Goal: Task Accomplishment & Management: Use online tool/utility

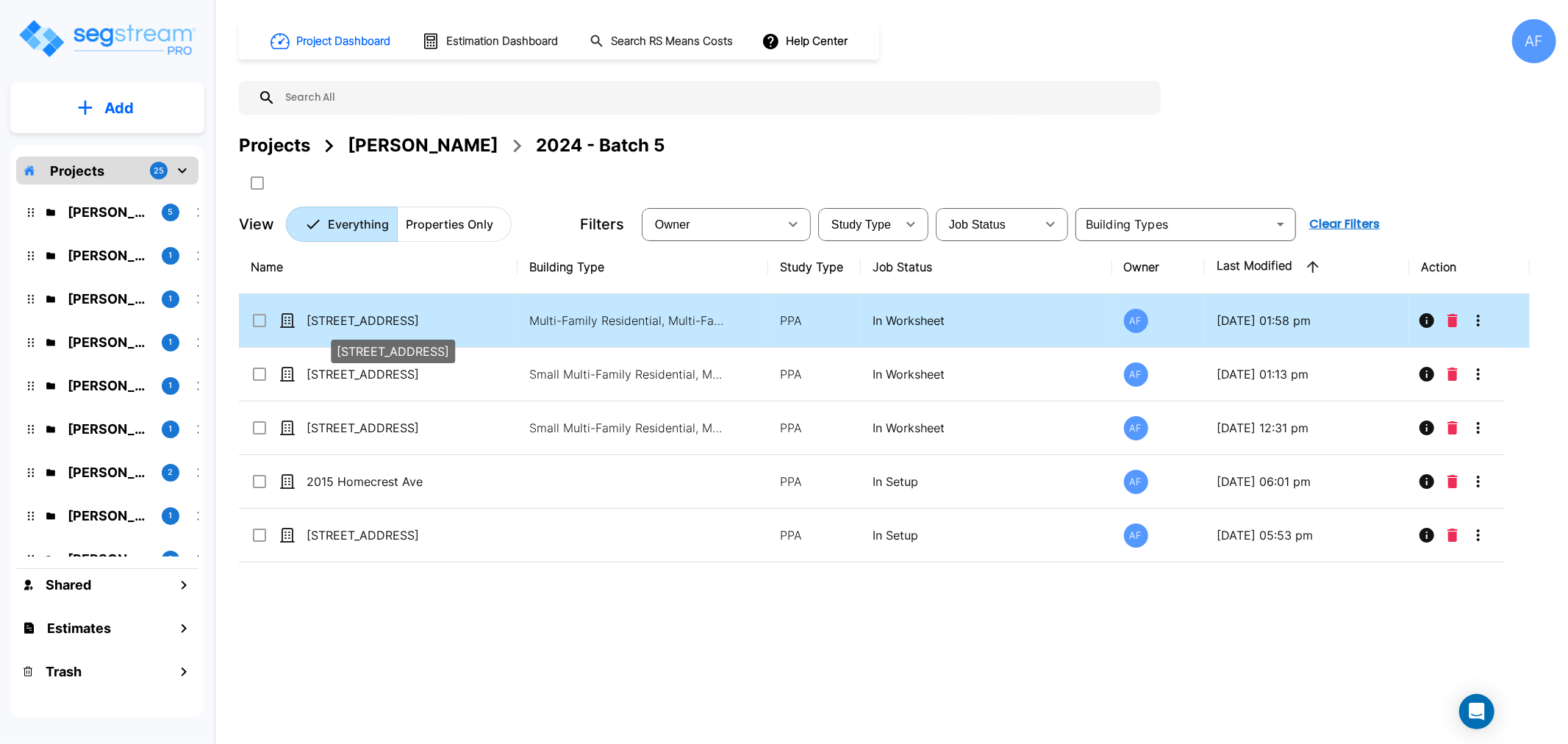
click at [357, 316] on p "[STREET_ADDRESS]" at bounding box center [379, 321] width 147 height 18
checkbox input "true"
click at [357, 316] on p "[STREET_ADDRESS]" at bounding box center [379, 321] width 147 height 18
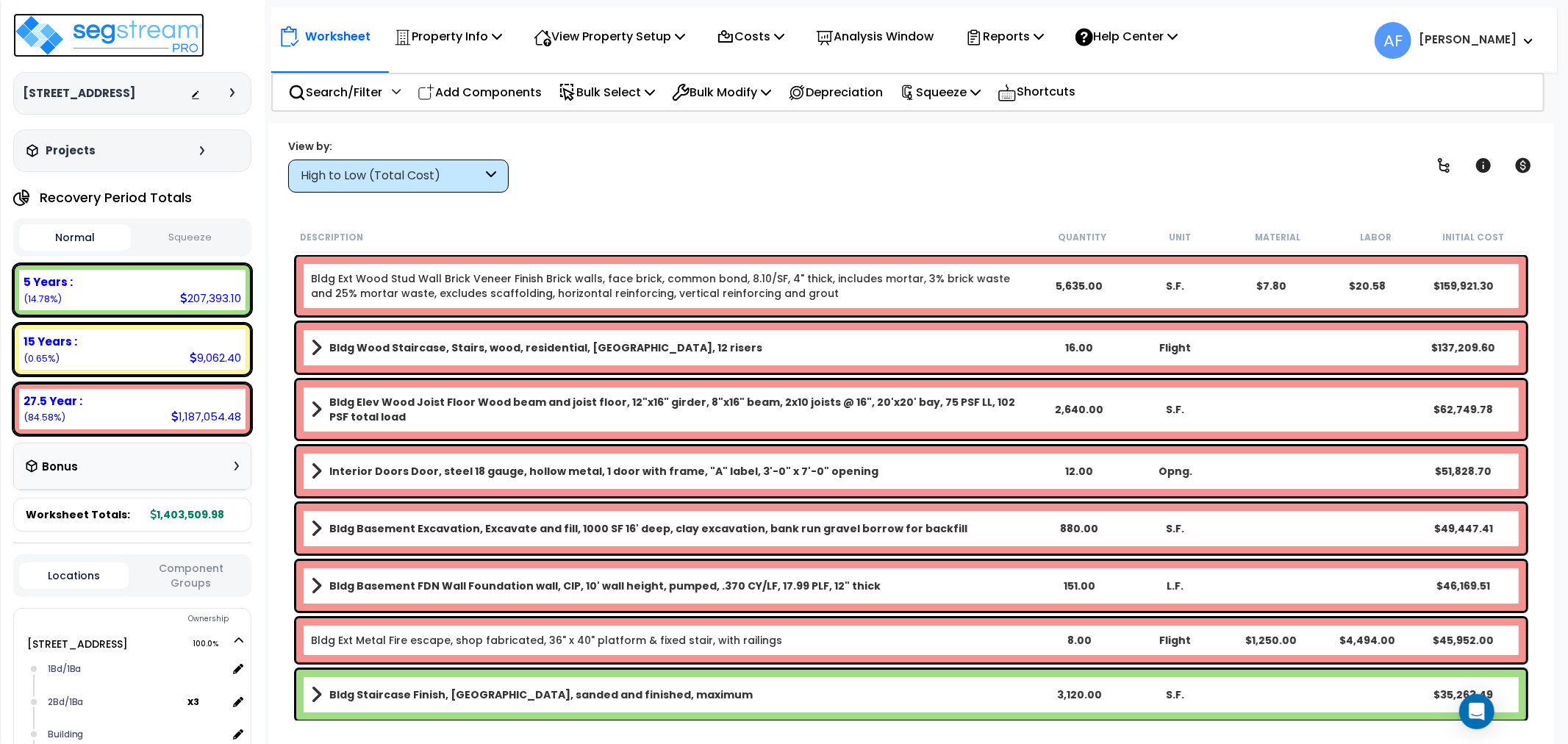
click at [163, 35] on img at bounding box center [108, 35] width 191 height 44
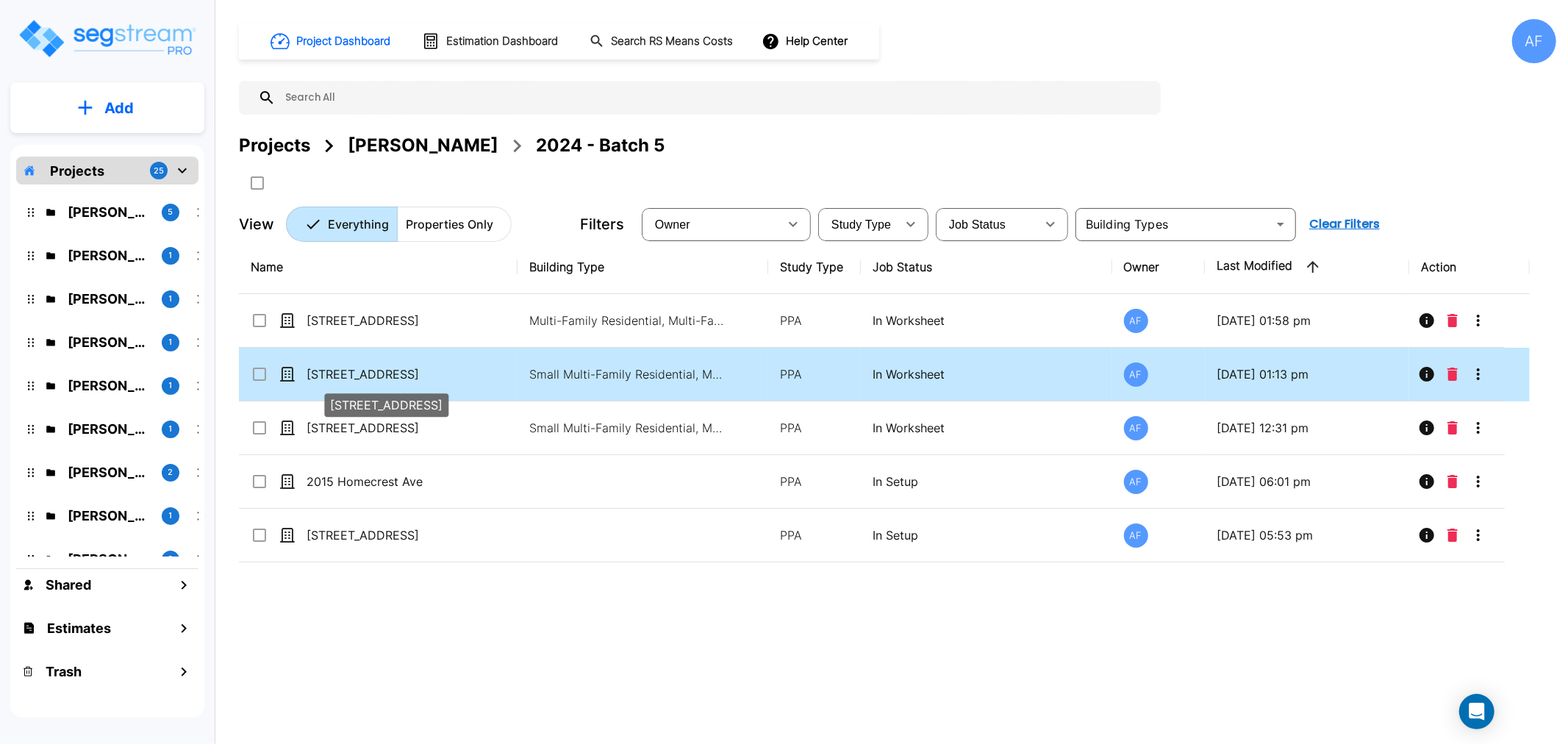
click at [339, 375] on p "[STREET_ADDRESS]" at bounding box center [379, 374] width 147 height 18
checkbox input "true"
click at [339, 375] on p "[STREET_ADDRESS]" at bounding box center [379, 374] width 147 height 18
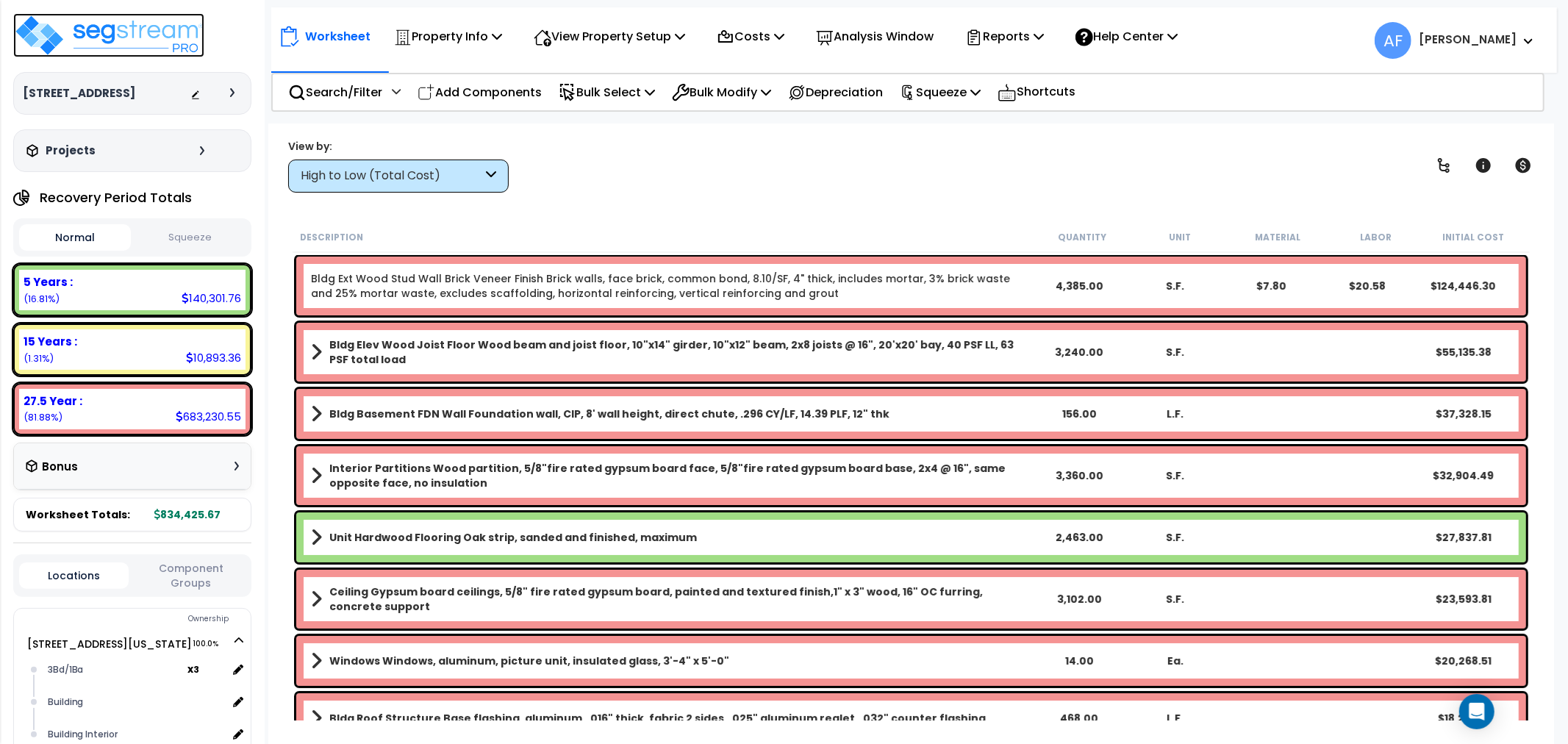
click at [105, 24] on img at bounding box center [108, 35] width 191 height 44
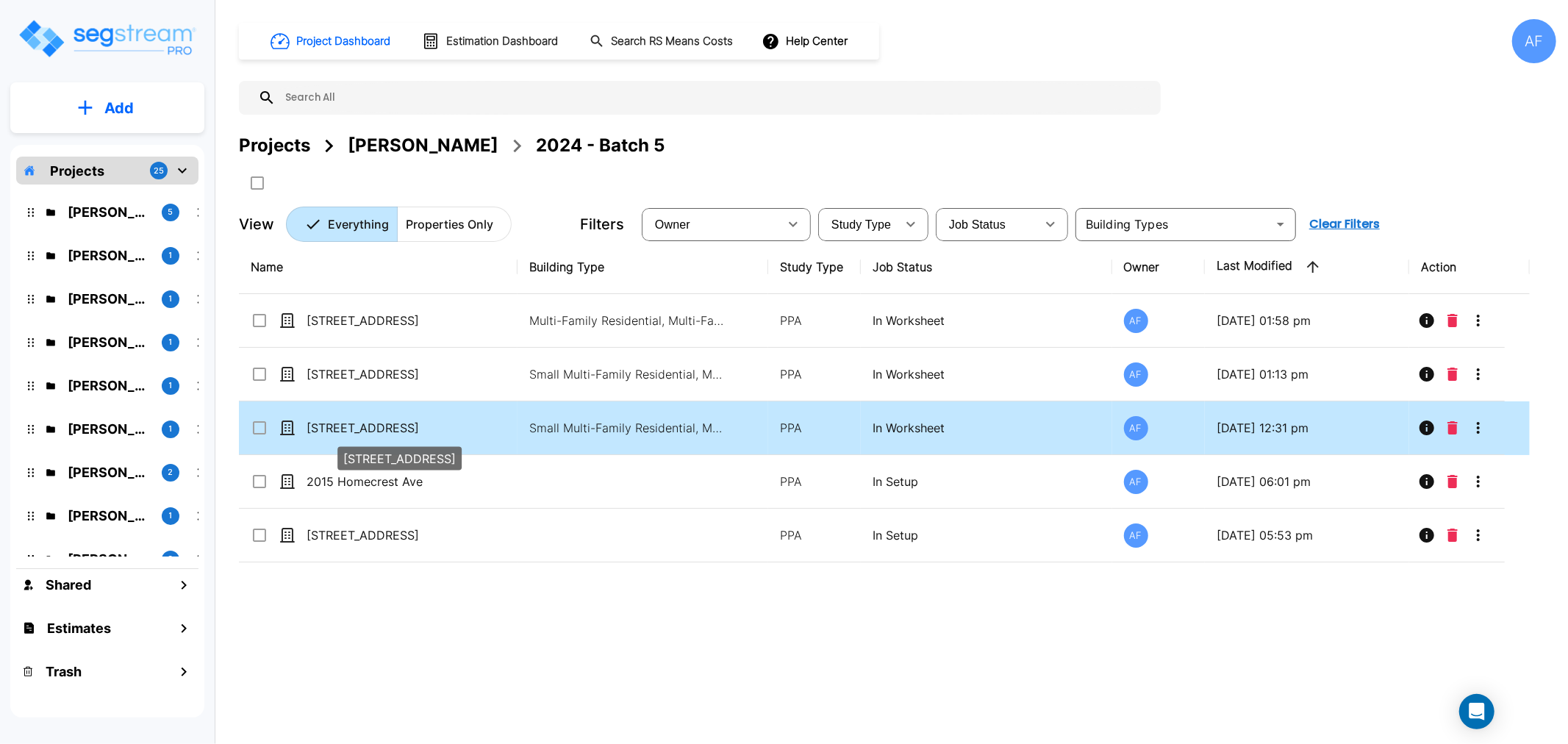
click at [340, 425] on p "[STREET_ADDRESS]" at bounding box center [379, 428] width 147 height 18
checkbox input "true"
click at [340, 425] on p "[STREET_ADDRESS]" at bounding box center [379, 428] width 147 height 18
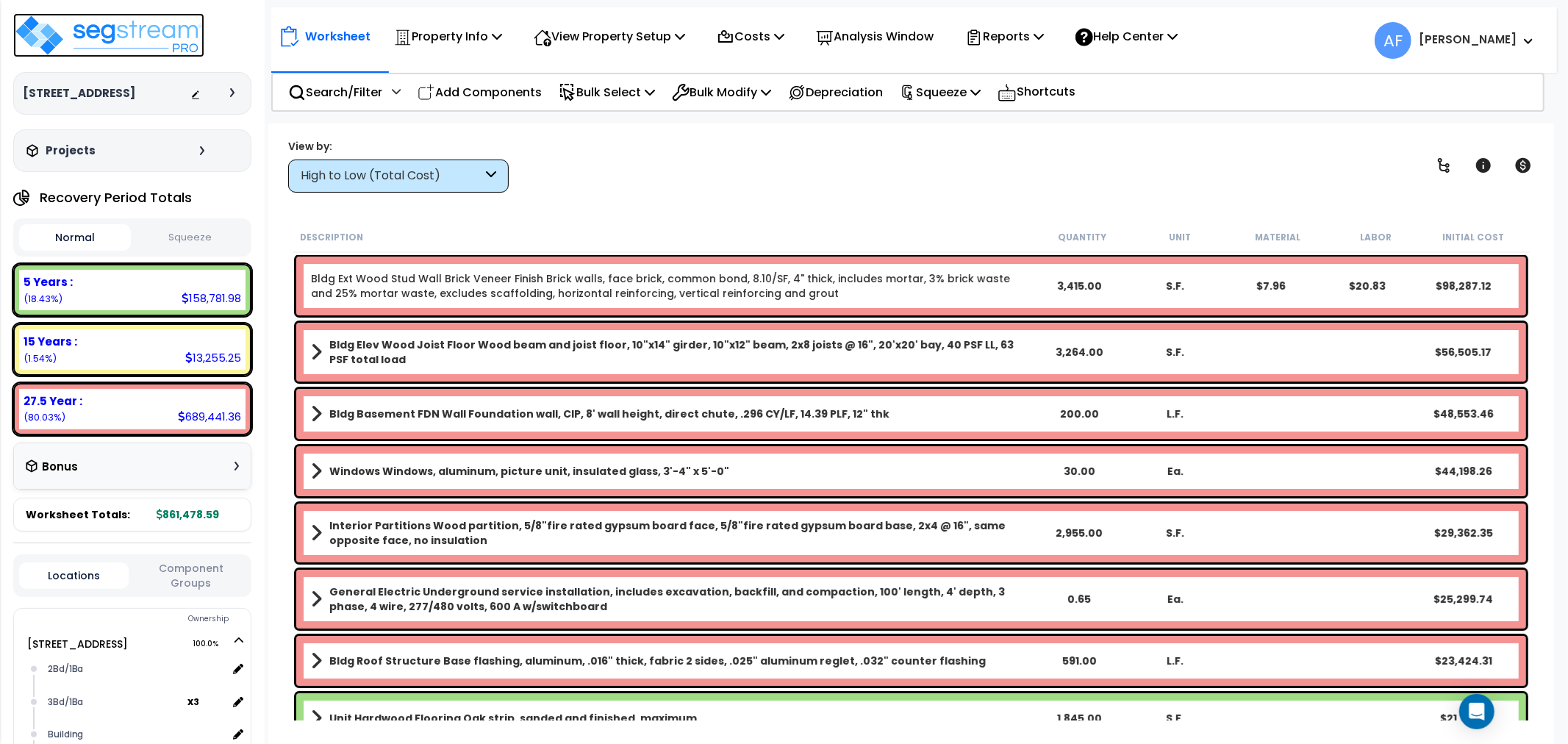
click at [119, 30] on img at bounding box center [108, 35] width 191 height 44
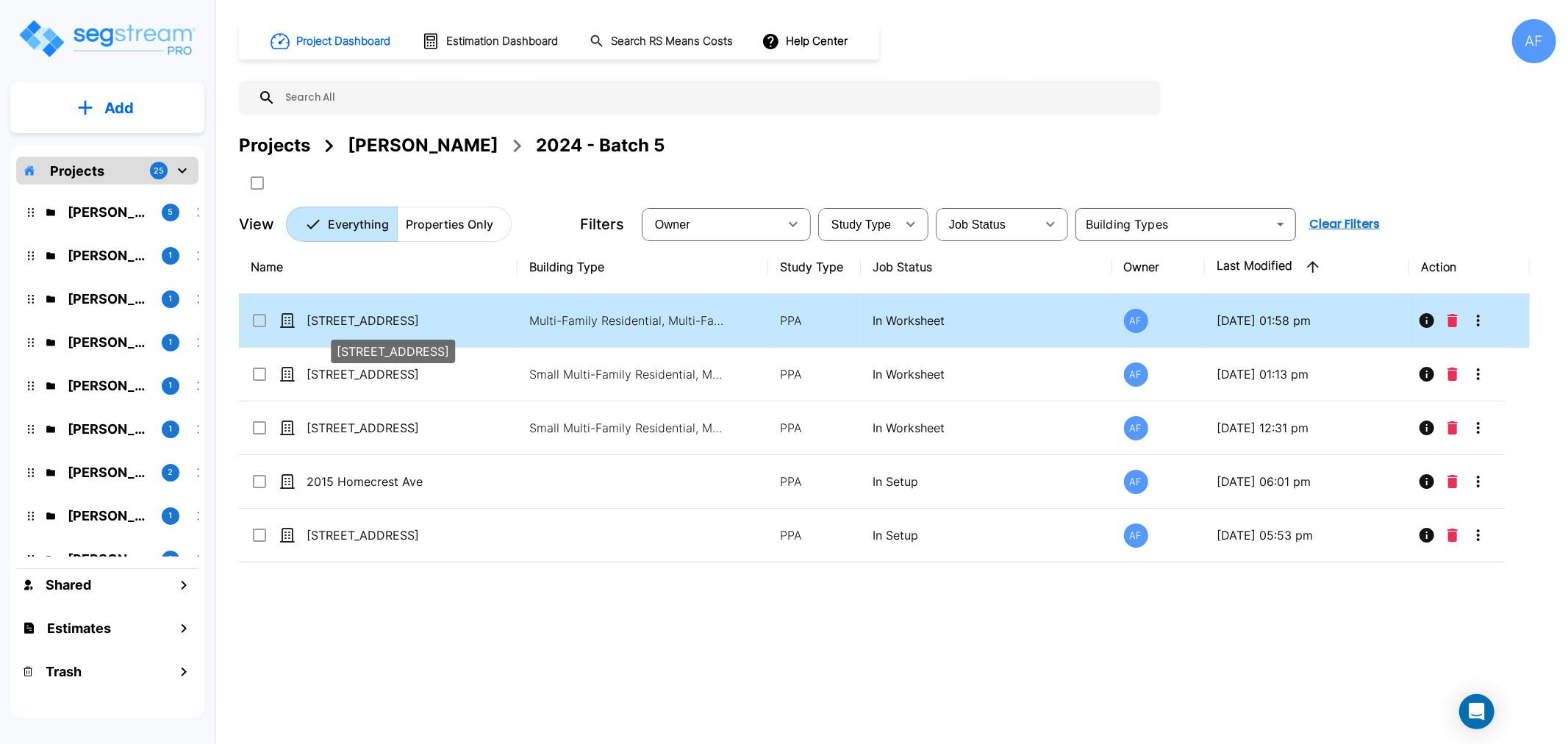
click at [357, 318] on p "[STREET_ADDRESS]" at bounding box center [379, 321] width 147 height 18
checkbox input "true"
click at [357, 318] on p "[STREET_ADDRESS]" at bounding box center [379, 321] width 147 height 18
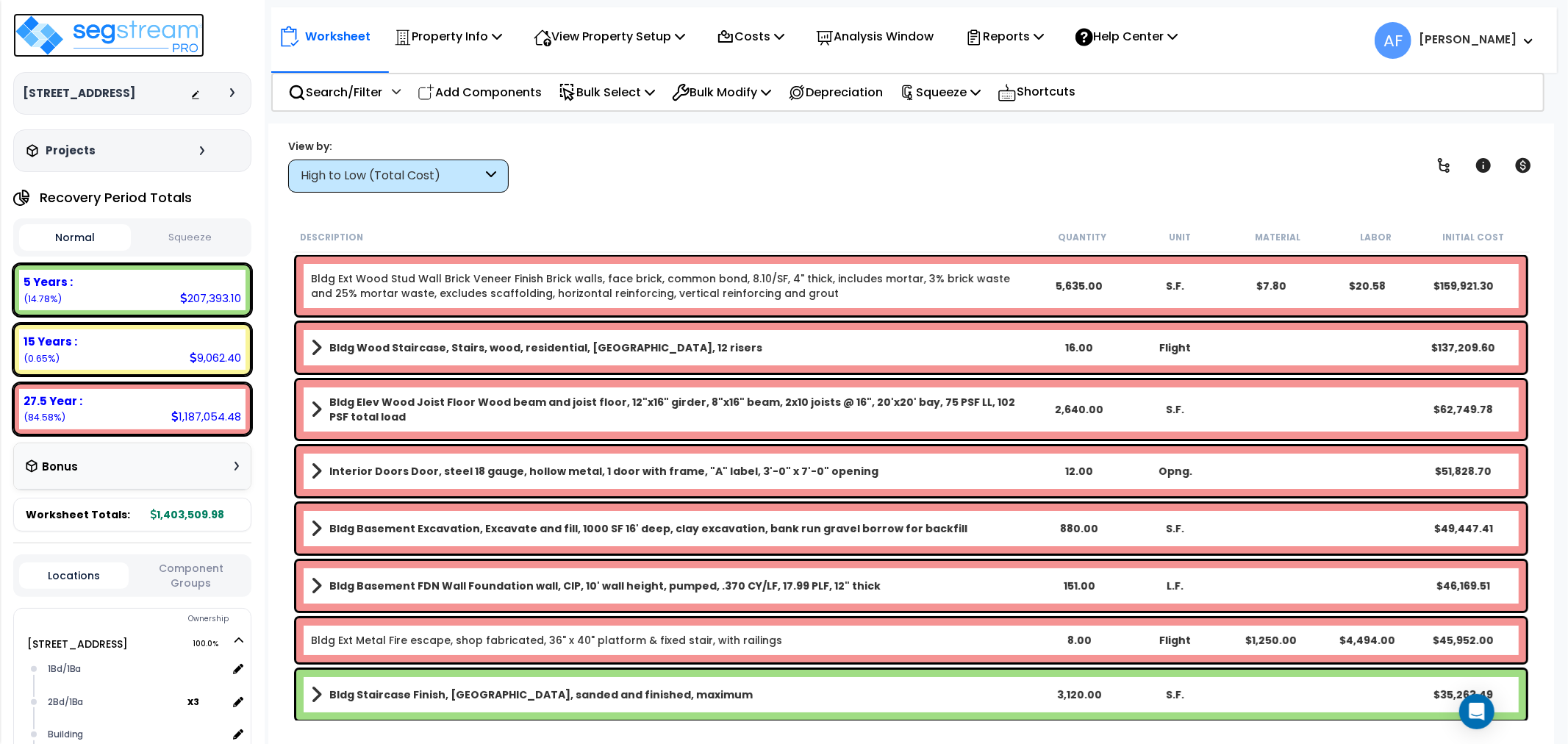
click at [167, 37] on img at bounding box center [108, 35] width 191 height 44
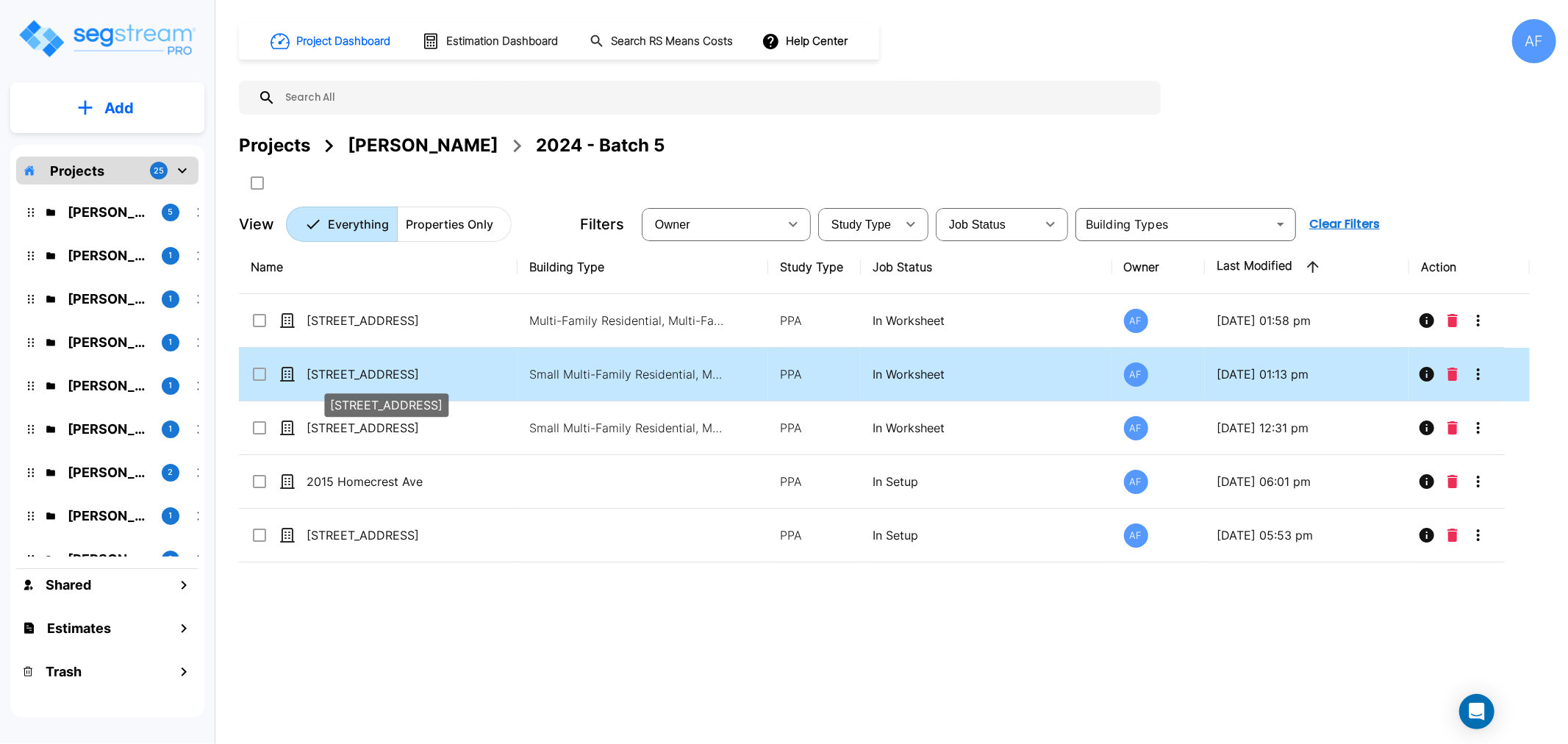
click at [353, 378] on p "[STREET_ADDRESS]" at bounding box center [379, 374] width 147 height 18
checkbox input "true"
click at [353, 378] on p "[STREET_ADDRESS]" at bounding box center [379, 374] width 147 height 18
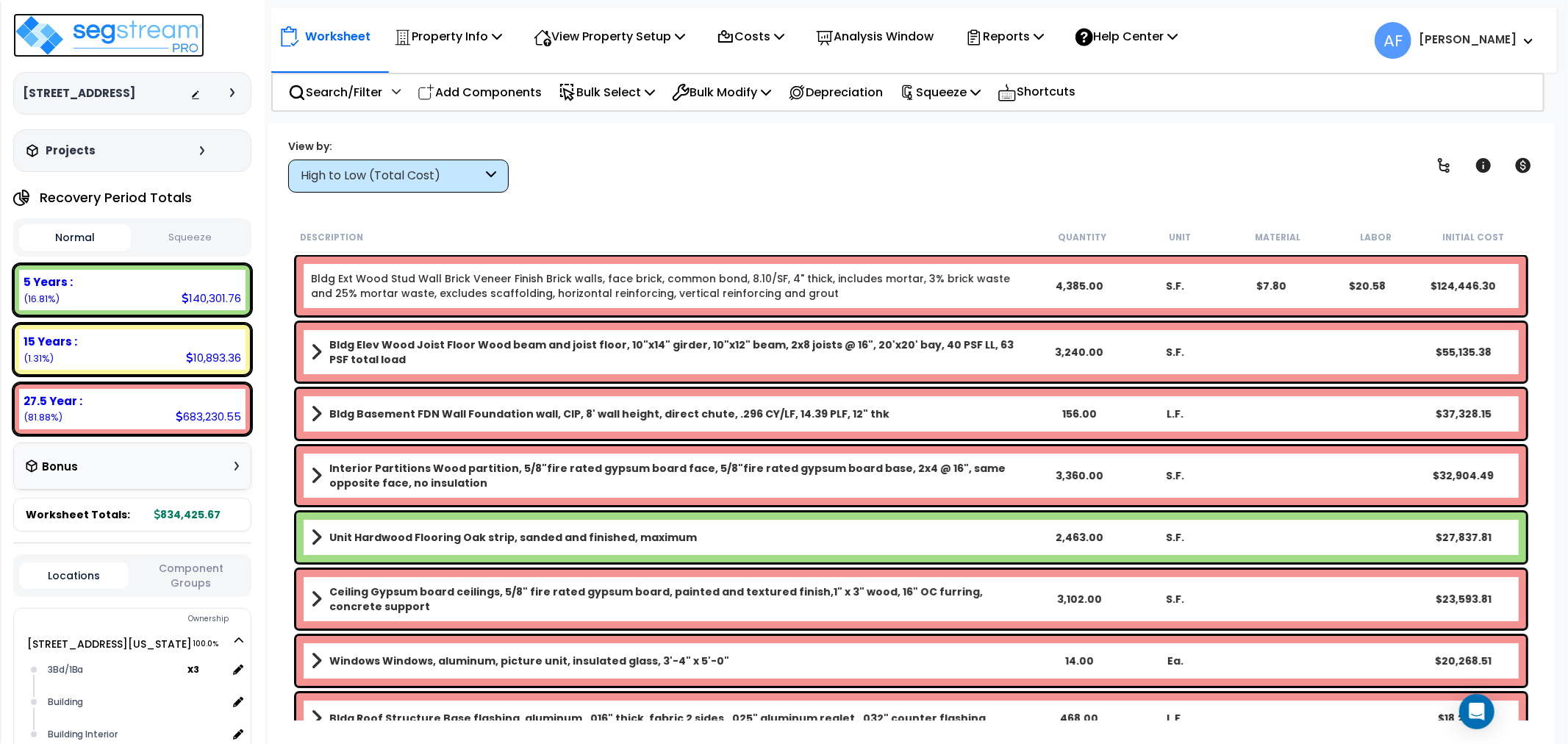
click at [143, 37] on img at bounding box center [108, 35] width 191 height 44
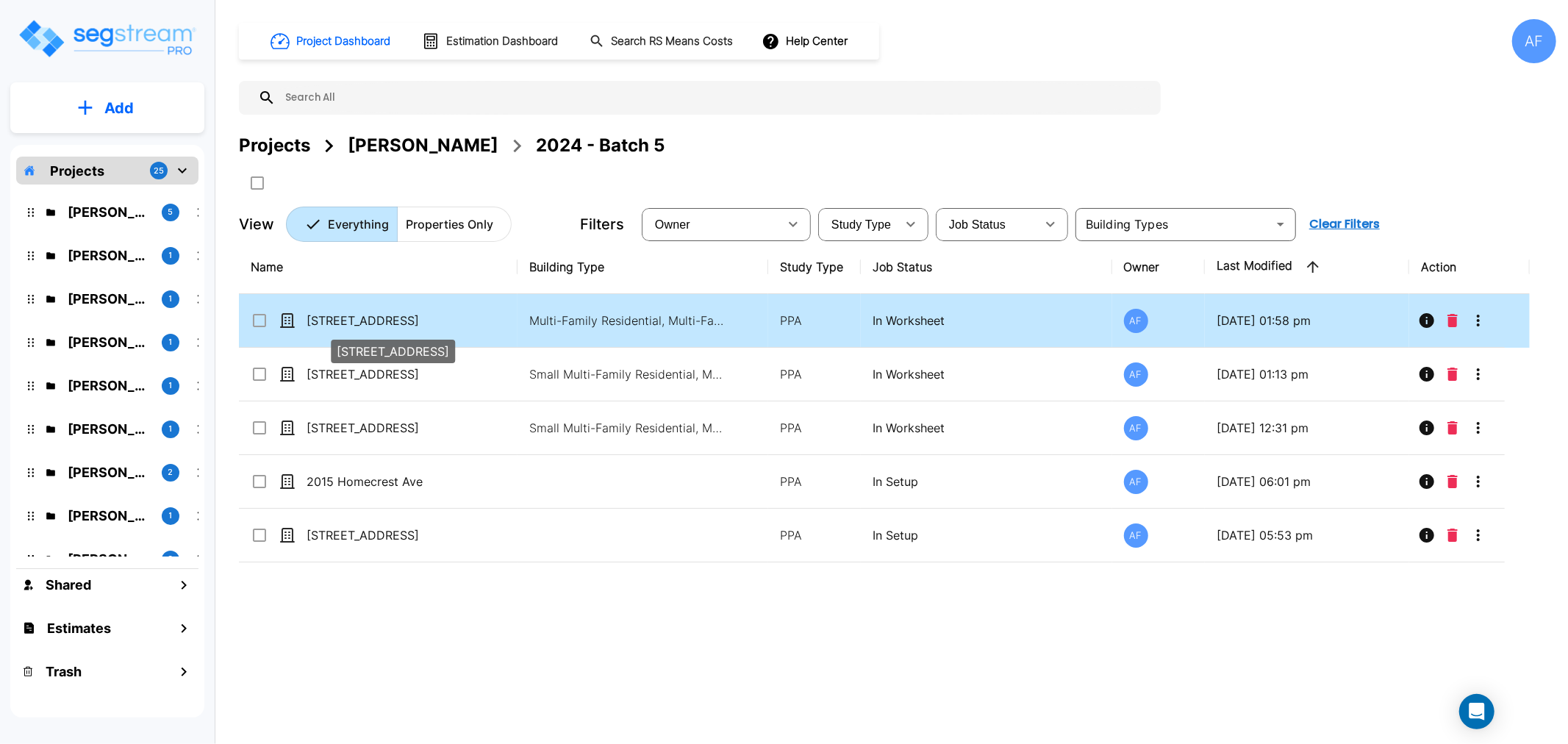
click at [343, 314] on p "[STREET_ADDRESS]" at bounding box center [379, 321] width 147 height 18
checkbox input "true"
click at [342, 316] on p "[STREET_ADDRESS]" at bounding box center [379, 321] width 147 height 18
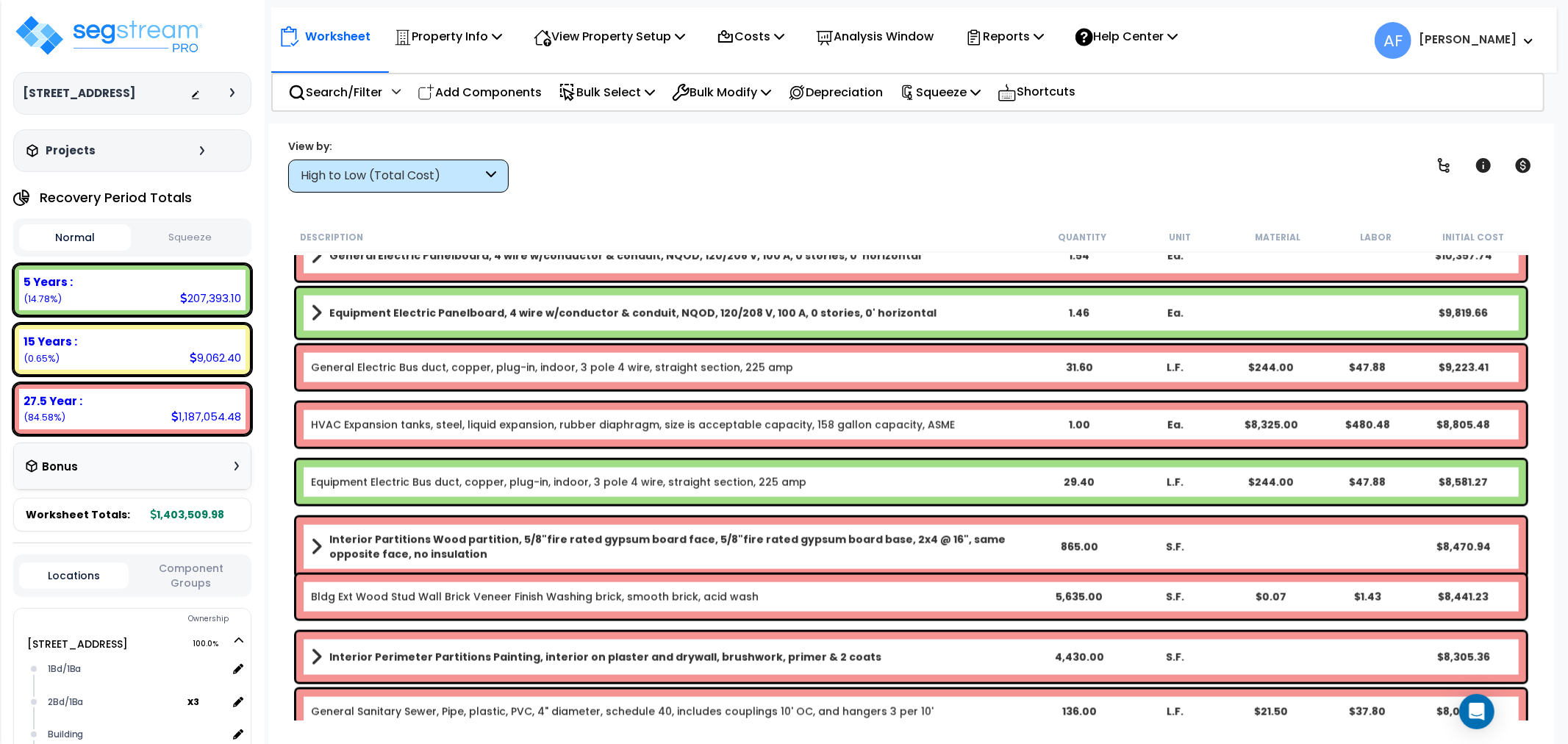
scroll to position [1878, 0]
